Goal: Task Accomplishment & Management: Manage account settings

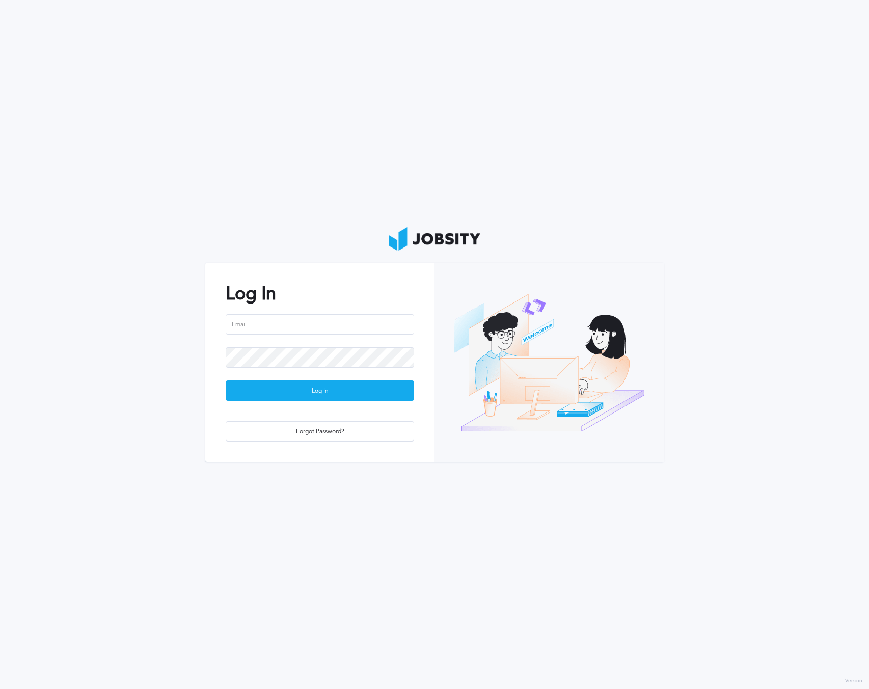
click at [312, 308] on div "Log In Log In Forgot Password?" at bounding box center [319, 362] width 229 height 199
click at [312, 317] on input "email" at bounding box center [320, 324] width 188 height 20
type input "[EMAIL_ADDRESS][DOMAIN_NAME]"
click at [226, 381] on button "Log In" at bounding box center [320, 391] width 188 height 20
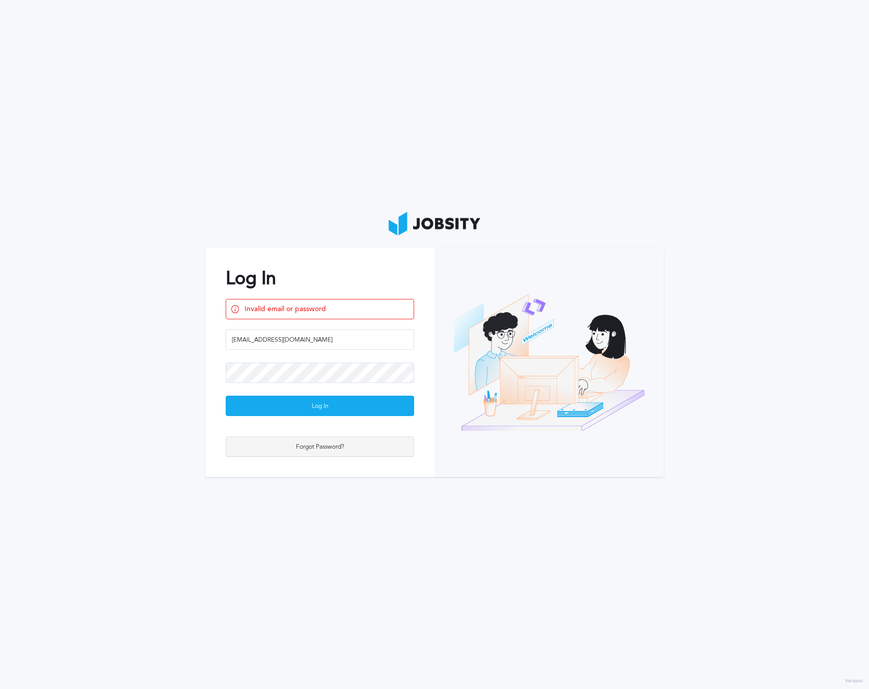
click at [317, 451] on div "Forgot Password?" at bounding box center [319, 447] width 187 height 20
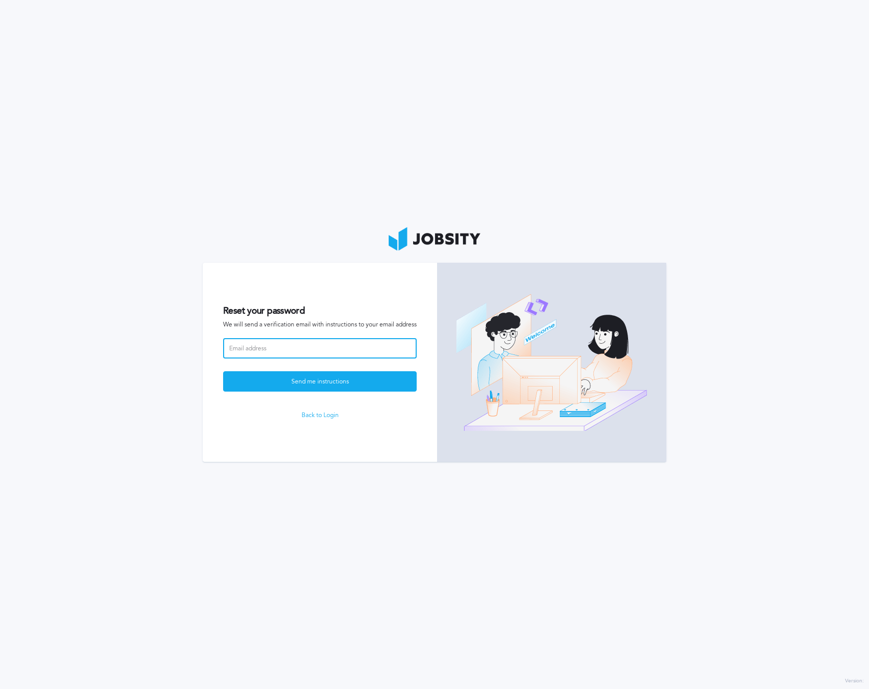
click at [288, 356] on input at bounding box center [320, 348] width 194 height 20
type input "[EMAIL_ADDRESS][DOMAIN_NAME]"
click at [223, 371] on button "Send me instructions" at bounding box center [320, 381] width 194 height 20
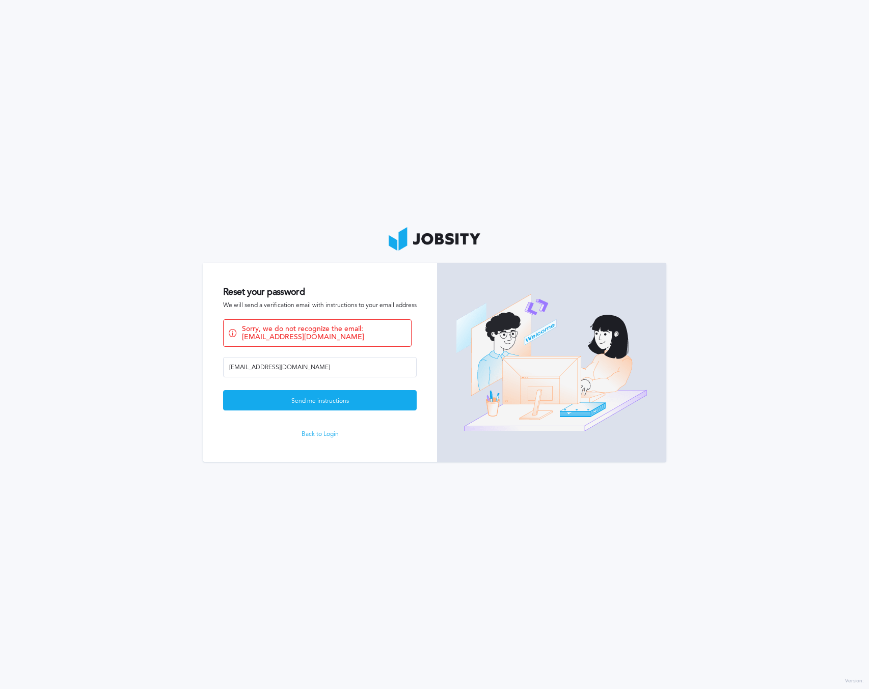
click at [320, 431] on link "Back to Login" at bounding box center [320, 434] width 194 height 7
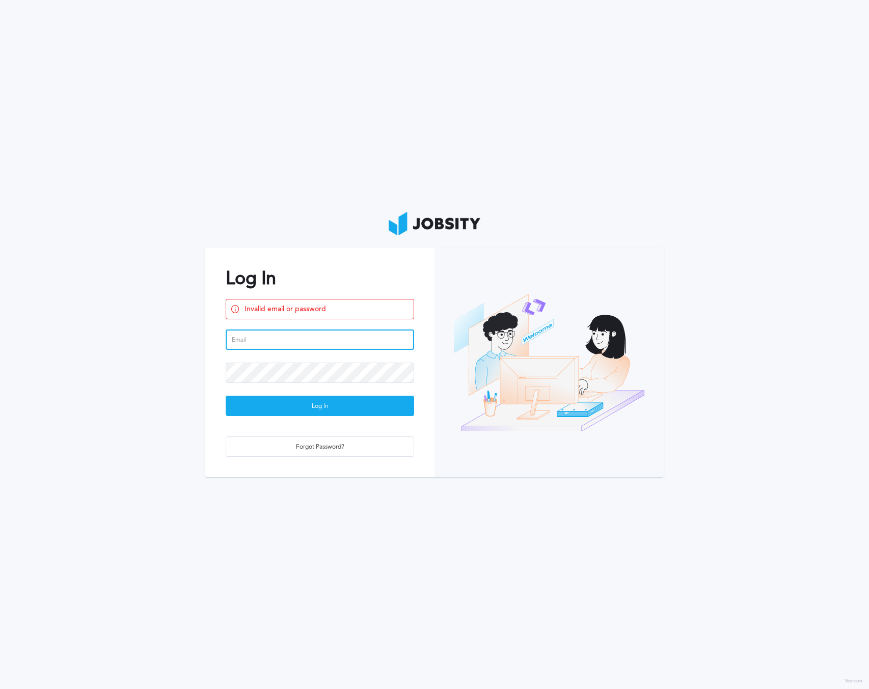
click at [269, 333] on input "email" at bounding box center [320, 340] width 188 height 20
type input "[EMAIL_ADDRESS][DOMAIN_NAME]"
click at [320, 442] on div "Forgot Password?" at bounding box center [319, 447] width 187 height 20
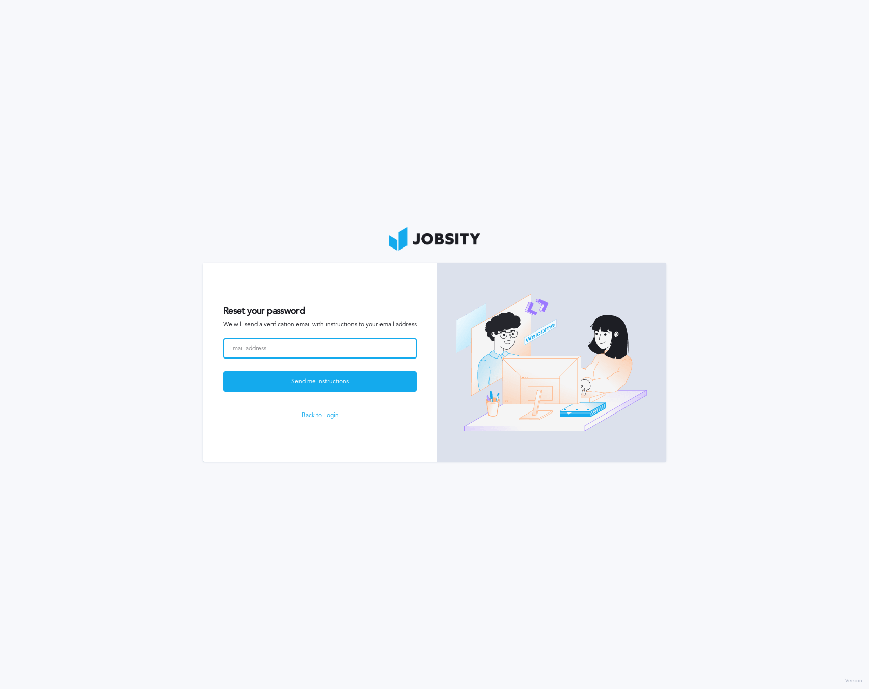
click at [260, 342] on input at bounding box center [320, 348] width 194 height 20
paste input "[EMAIL_ADDRESS][DOMAIN_NAME]"
type input "[EMAIL_ADDRESS][DOMAIN_NAME]"
click at [278, 380] on div "Send me instructions" at bounding box center [320, 382] width 193 height 20
